Goal: Task Accomplishment & Management: Use online tool/utility

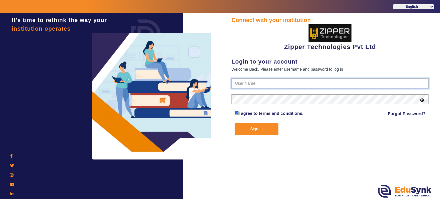
type input "1008790000"
click at [262, 126] on button "Sign In" at bounding box center [257, 129] width 44 height 12
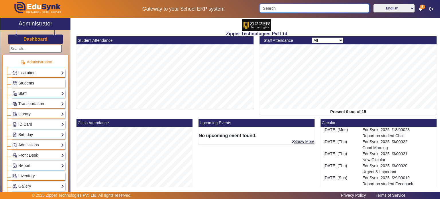
click at [292, 10] on input "Search" at bounding box center [314, 8] width 109 height 9
click at [298, 11] on input "aya" at bounding box center [314, 8] width 109 height 9
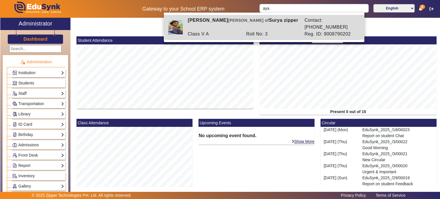
click at [278, 21] on div "[PERSON_NAME] [PERSON_NAME] of [PERSON_NAME] zipper" at bounding box center [243, 24] width 117 height 14
type input "[PERSON_NAME]"
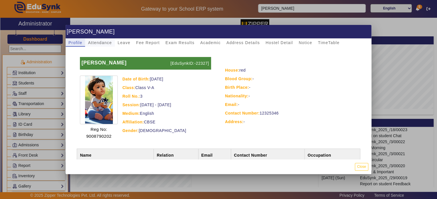
click at [103, 43] on span "Attendance" at bounding box center [100, 43] width 24 height 4
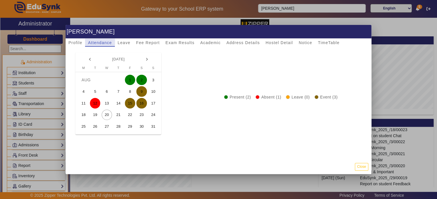
click at [85, 42] on div "Attendance" at bounding box center [100, 43] width 30 height 8
click at [124, 44] on span "Leave" at bounding box center [124, 43] width 13 height 4
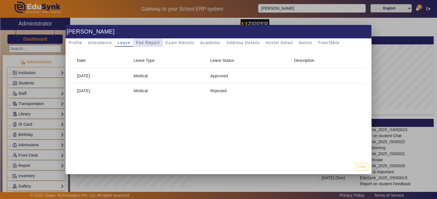
click at [150, 41] on span "Fee Report" at bounding box center [148, 43] width 24 height 4
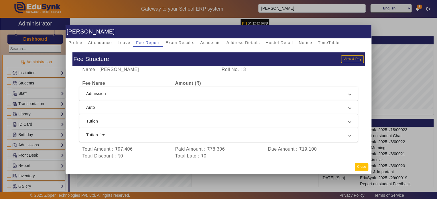
click at [368, 166] on button "Close" at bounding box center [361, 167] width 13 height 8
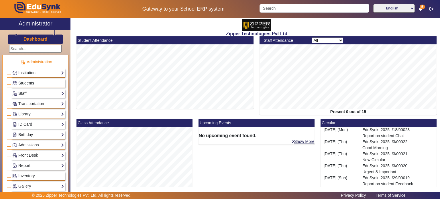
click at [33, 81] on span "Students" at bounding box center [26, 83] width 16 height 5
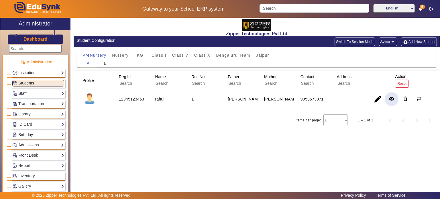
click at [392, 99] on mat-icon "remove_red_eye" at bounding box center [392, 99] width 6 height 6
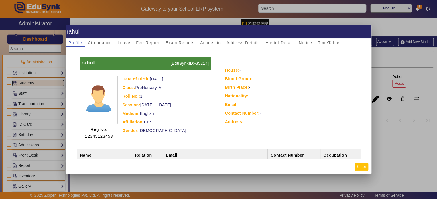
click at [363, 167] on button "Close" at bounding box center [361, 167] width 13 height 8
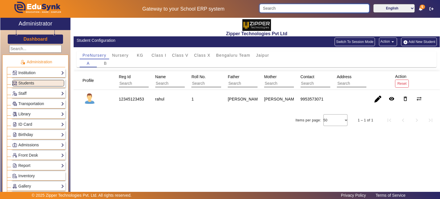
click at [280, 7] on input "Search" at bounding box center [314, 8] width 109 height 9
click at [176, 58] on span "Class V" at bounding box center [180, 55] width 16 height 8
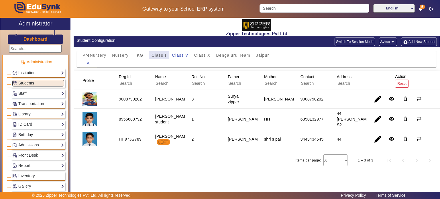
click at [163, 56] on span "Class I" at bounding box center [159, 55] width 15 height 4
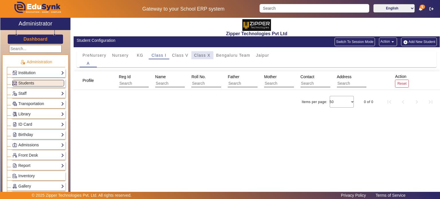
click at [195, 56] on span "Class X" at bounding box center [202, 55] width 16 height 4
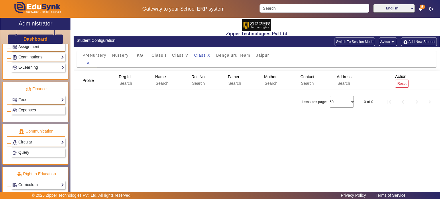
scroll to position [195, 0]
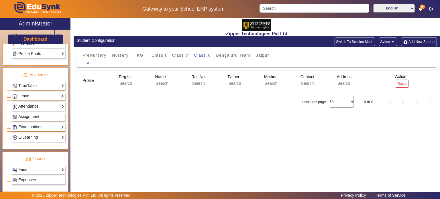
click at [34, 124] on link "Examinations" at bounding box center [38, 127] width 52 height 7
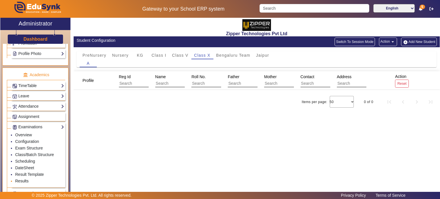
click at [25, 179] on link "Results" at bounding box center [21, 181] width 13 height 5
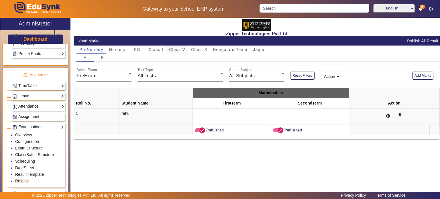
click at [184, 53] on span "Class V" at bounding box center [177, 50] width 16 height 8
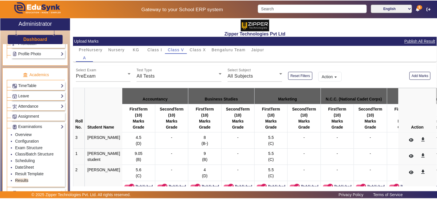
scroll to position [15, 0]
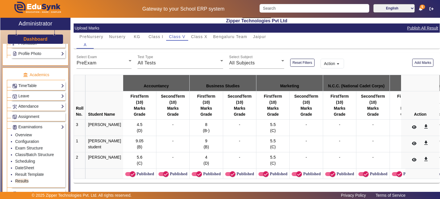
click at [137, 122] on span "4.5" at bounding box center [139, 124] width 5 height 5
click at [422, 62] on button "Add Marks" at bounding box center [422, 63] width 21 height 8
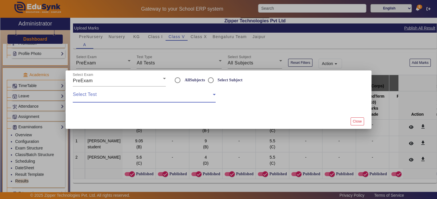
click at [176, 99] on span at bounding box center [143, 96] width 140 height 7
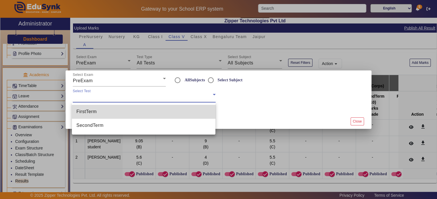
click at [169, 114] on mat-option "FirstTerm" at bounding box center [144, 112] width 144 height 14
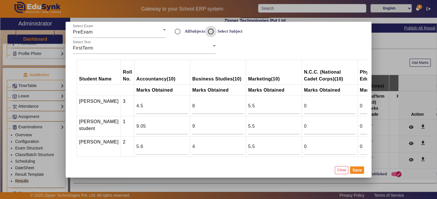
click at [209, 31] on input "Select Subject" at bounding box center [210, 31] width 11 height 11
radio input "true"
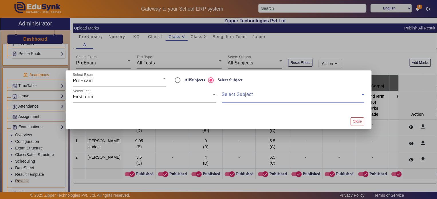
click at [225, 97] on span at bounding box center [292, 96] width 140 height 7
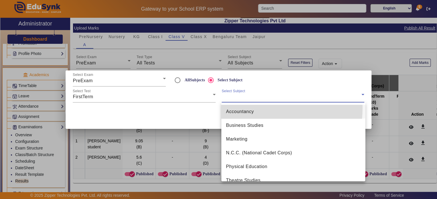
click at [235, 107] on mat-option "Accountancy" at bounding box center [293, 112] width 144 height 14
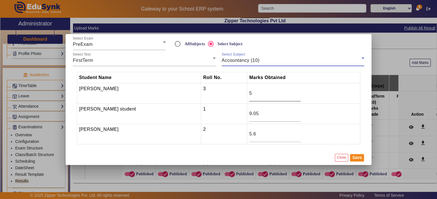
click at [281, 91] on input "5" at bounding box center [275, 93] width 52 height 7
click at [281, 91] on input "6" at bounding box center [275, 93] width 52 height 7
click at [281, 91] on input "7" at bounding box center [275, 93] width 52 height 7
click at [281, 91] on input "8" at bounding box center [275, 93] width 52 height 7
click at [281, 91] on input "9" at bounding box center [275, 93] width 52 height 7
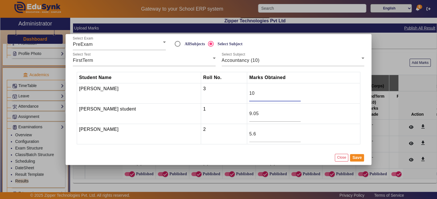
type input "10"
click at [281, 91] on input "10" at bounding box center [275, 93] width 52 height 7
click at [357, 158] on button "Save" at bounding box center [357, 157] width 14 height 7
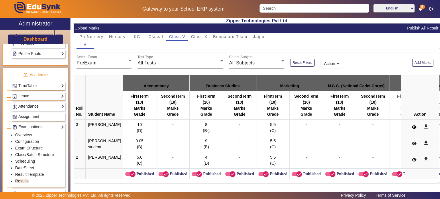
click at [413, 125] on icon at bounding box center [414, 127] width 5 height 4
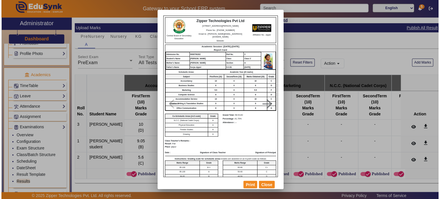
scroll to position [0, 0]
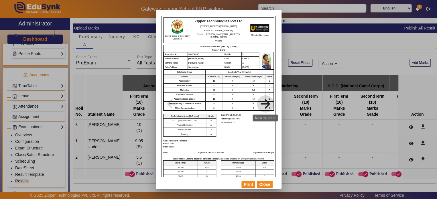
click at [260, 101] on mat-icon "arrow_forward" at bounding box center [265, 104] width 29 height 14
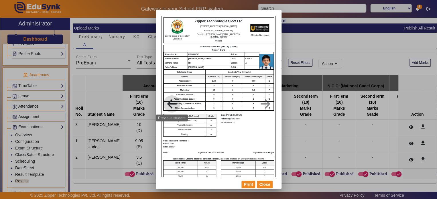
click at [167, 103] on mat-icon "arrow_back" at bounding box center [172, 104] width 29 height 14
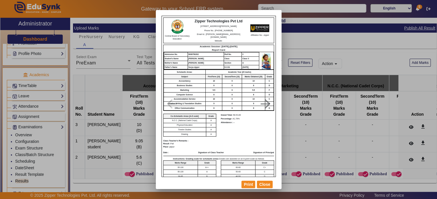
click at [181, 112] on div "Central Board of Secondary Education Zipper Technologies Pvt Ltd [STREET_ADDRES…" at bounding box center [219, 100] width 114 height 169
click at [184, 81] on td "Accountancy" at bounding box center [185, 81] width 42 height 5
click at [179, 142] on p "Class Teacher's Remarks :" at bounding box center [218, 141] width 111 height 3
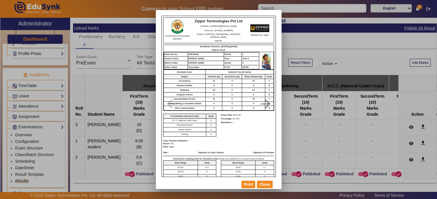
click at [178, 140] on b "Class Teacher's Remarks :" at bounding box center [175, 141] width 25 height 2
click at [166, 150] on div "Class Teacher's Remarks : Result : Fail Place : [GEOGRAPHIC_DATA] Date : Signat…" at bounding box center [218, 147] width 111 height 15
click at [266, 97] on mat-icon "arrow_forward" at bounding box center [265, 104] width 29 height 14
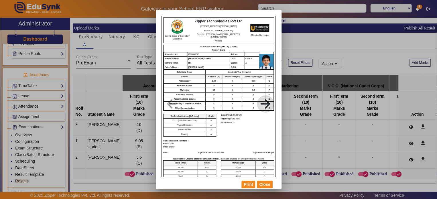
click at [266, 99] on mat-icon "arrow_forward" at bounding box center [265, 104] width 29 height 14
click at [268, 184] on button "Close" at bounding box center [264, 184] width 15 height 7
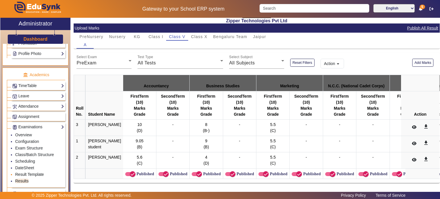
click at [25, 172] on link "Result Template" at bounding box center [29, 174] width 29 height 5
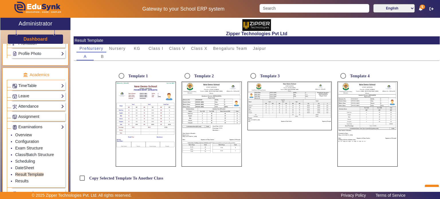
click at [215, 108] on td "D.O.B." at bounding box center [219, 107] width 9 height 2
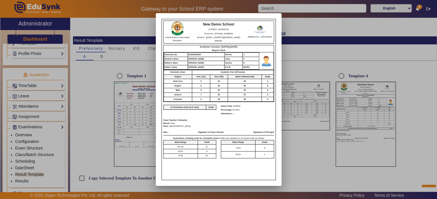
click at [142, 115] on div at bounding box center [218, 99] width 437 height 199
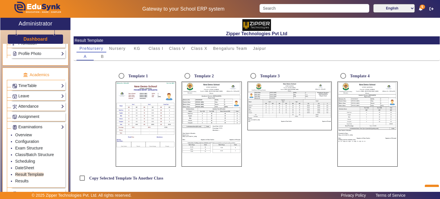
click at [142, 115] on td "90" at bounding box center [144, 116] width 7 height 3
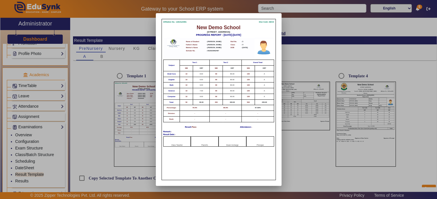
click at [126, 101] on div at bounding box center [218, 99] width 437 height 199
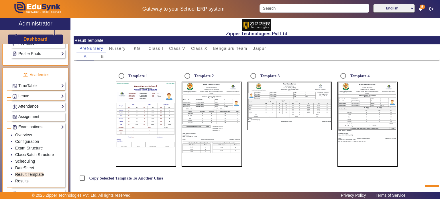
click at [316, 115] on td "439/500" at bounding box center [317, 115] width 28 height 2
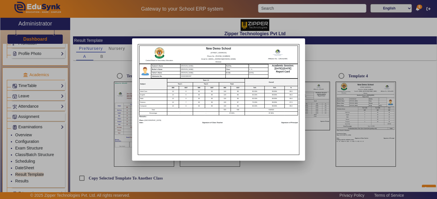
click at [372, 117] on div at bounding box center [218, 99] width 437 height 199
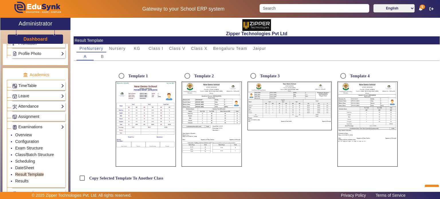
click at [373, 116] on td "80" at bounding box center [379, 115] width 13 height 2
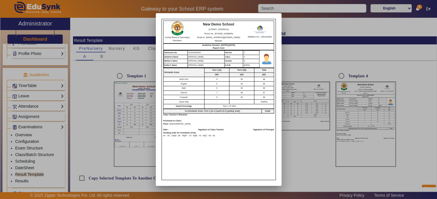
click at [176, 120] on div "Class Teacher's Remarks : Promoted to Class:- Place : [GEOGRAPHIC_DATA] Date : …" at bounding box center [218, 125] width 111 height 24
click at [123, 72] on div at bounding box center [218, 99] width 437 height 199
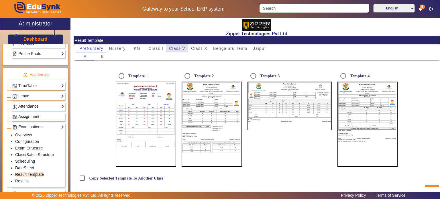
click at [174, 46] on span "Class V" at bounding box center [177, 48] width 16 height 4
radio input "true"
click at [338, 78] on input "Template 4" at bounding box center [342, 75] width 11 height 11
radio input "true"
click at [431, 186] on button "Save" at bounding box center [432, 188] width 14 height 7
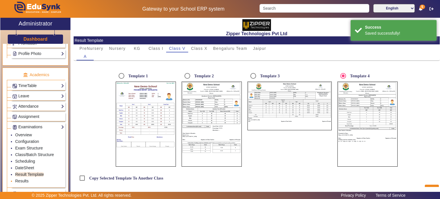
click at [24, 182] on li "Results" at bounding box center [39, 181] width 49 height 7
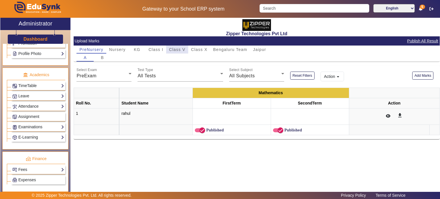
click at [186, 51] on div "Class V" at bounding box center [177, 50] width 22 height 8
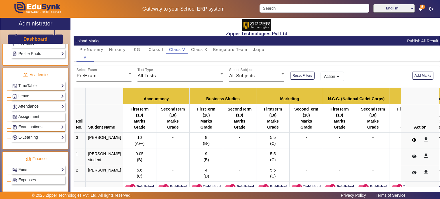
click at [412, 140] on icon at bounding box center [414, 140] width 5 height 4
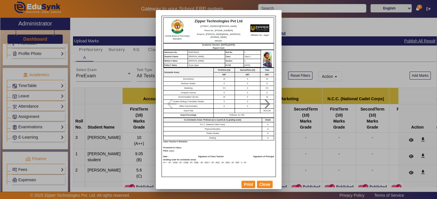
click at [201, 124] on td "N.C.C. (National Cadet Corps)" at bounding box center [212, 124] width 99 height 5
click at [207, 127] on td "Physical Education" at bounding box center [212, 129] width 99 height 5
